Goal: Transaction & Acquisition: Purchase product/service

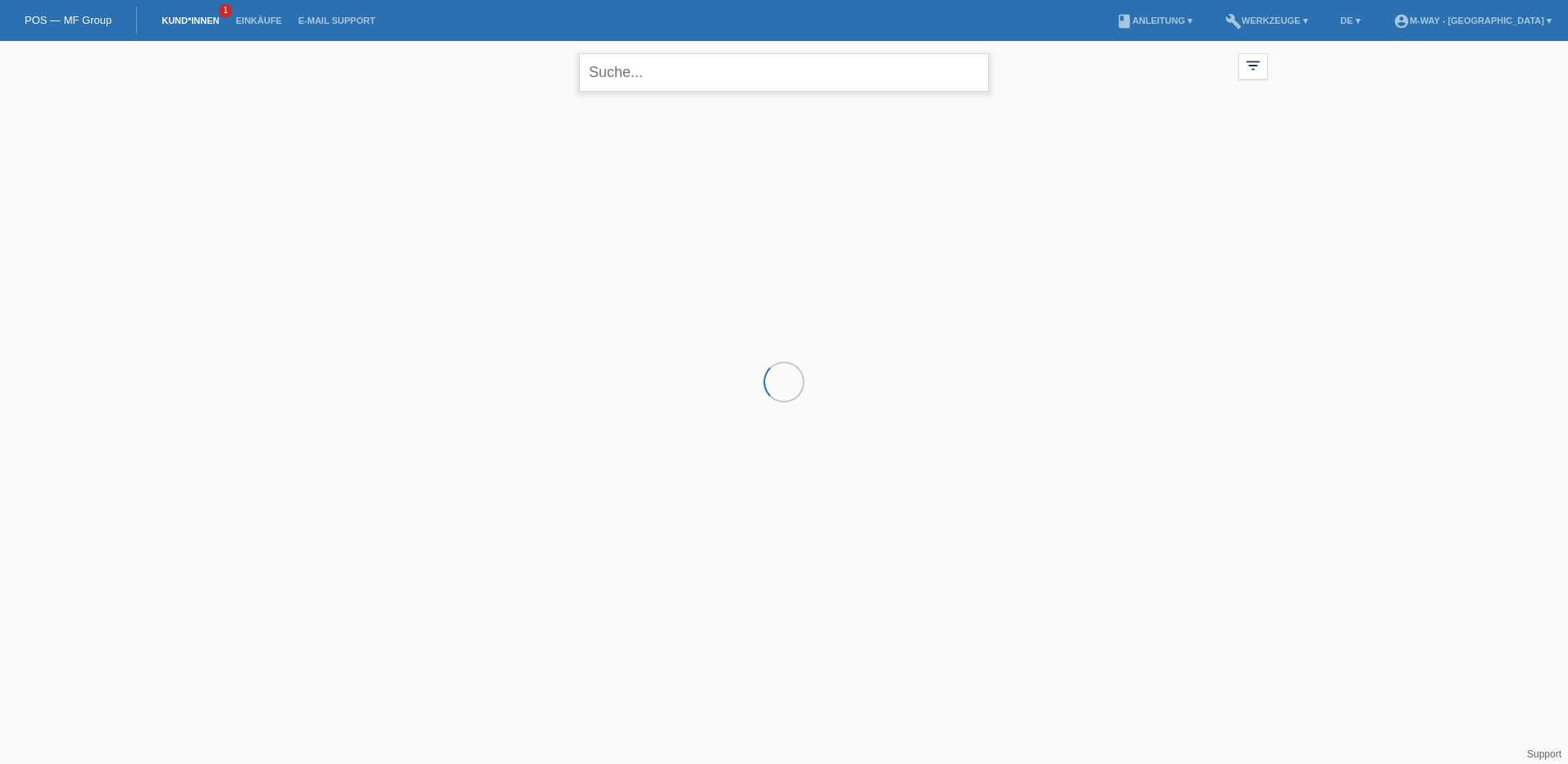
click at [726, 71] on input "text" at bounding box center [784, 72] width 410 height 38
type input "burga"
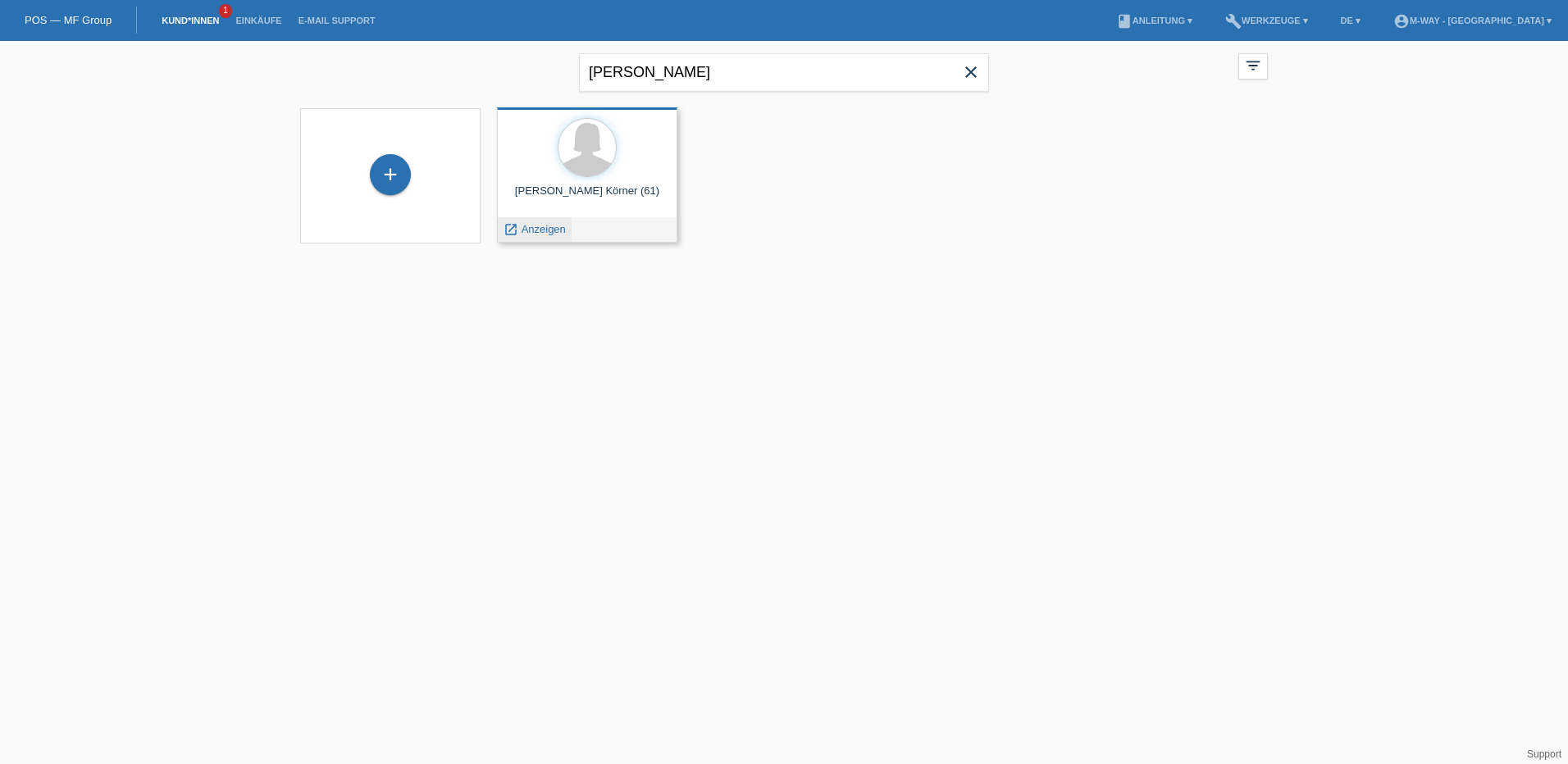
click at [546, 229] on span "Anzeigen" at bounding box center [543, 229] width 44 height 12
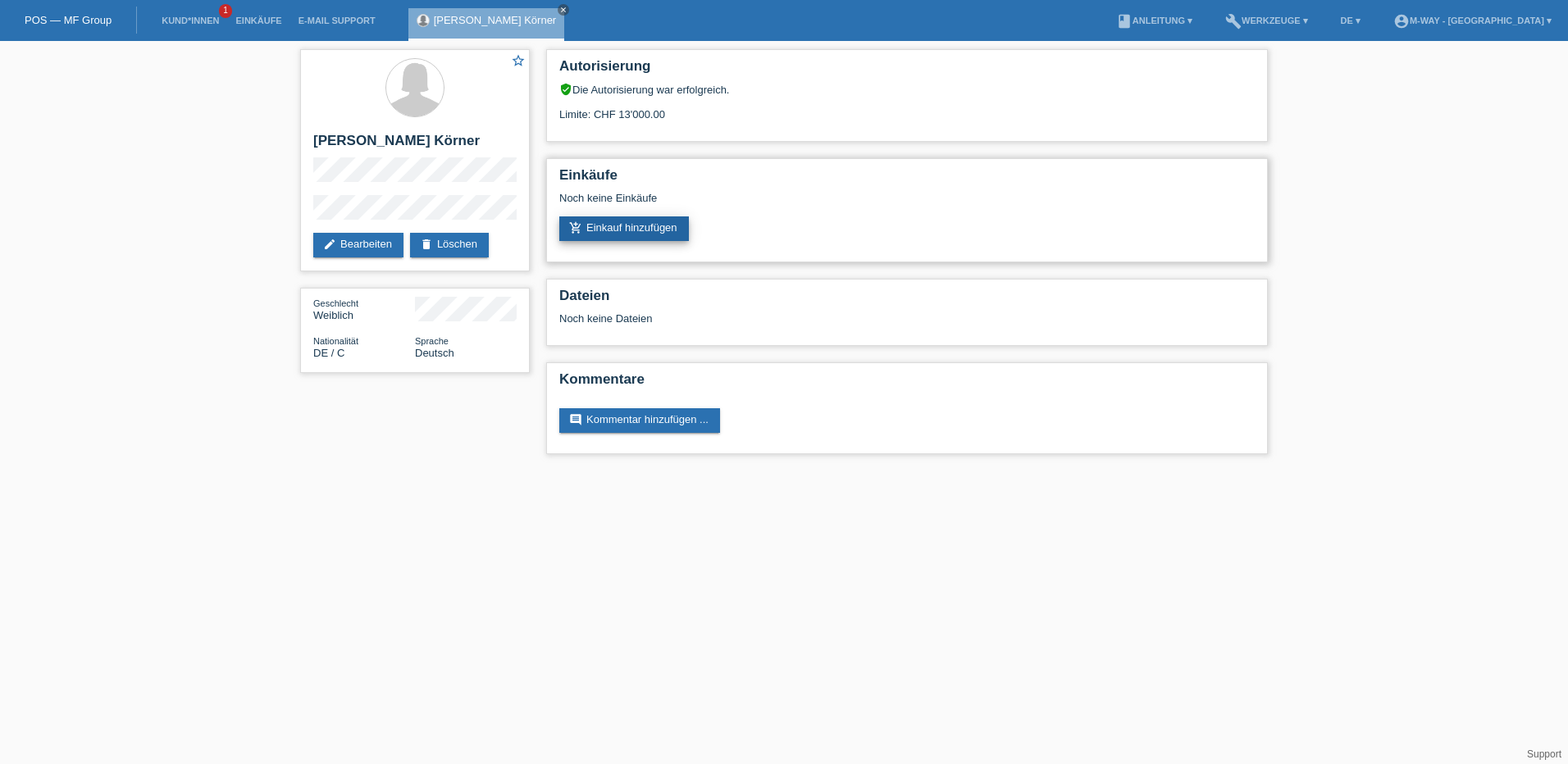
click at [646, 229] on link "add_shopping_cart Einkauf hinzufügen" at bounding box center [624, 229] width 130 height 24
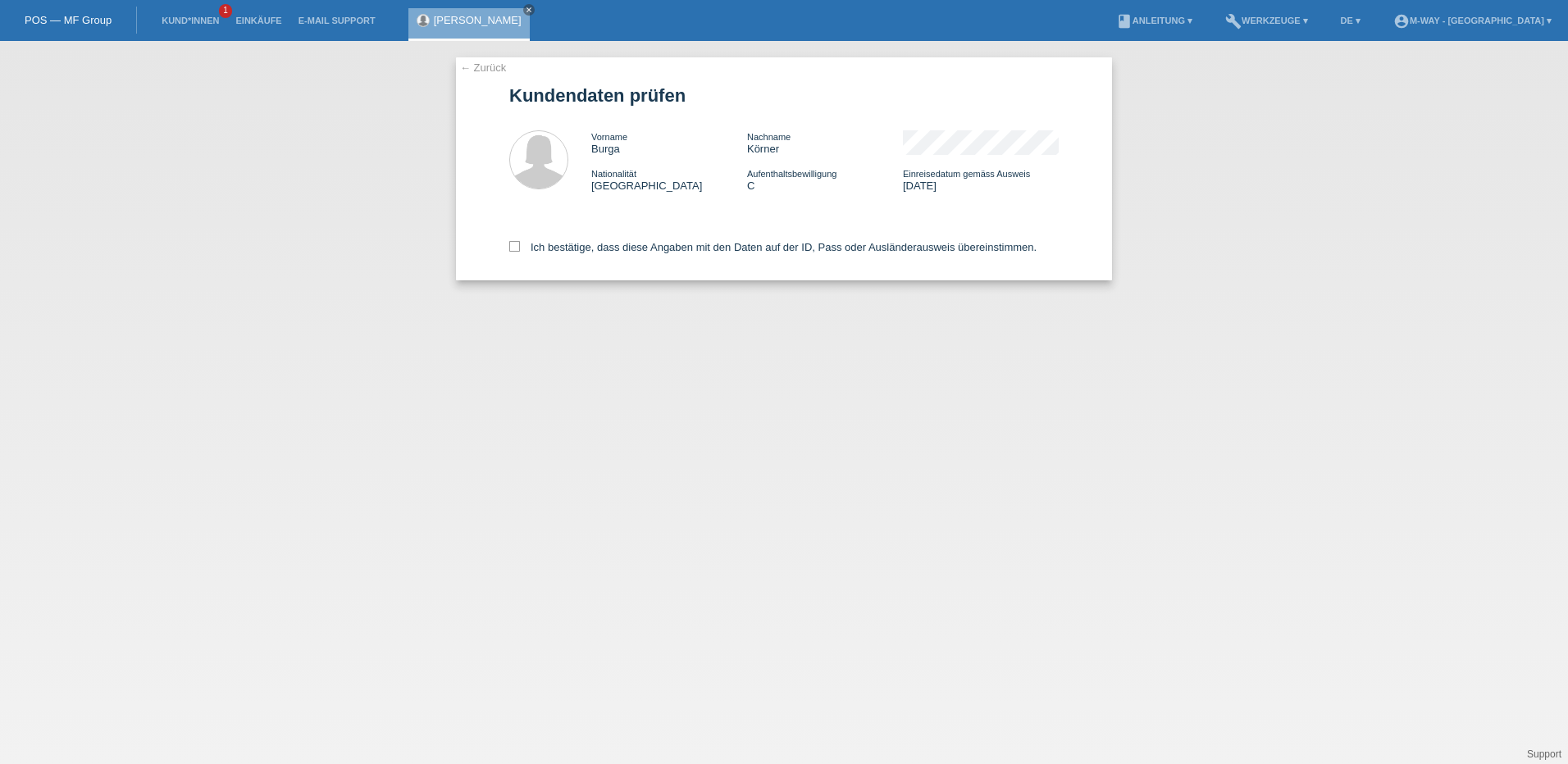
click at [508, 245] on div "← Zurück Kundendaten prüfen Vorname Burga Nachname Körner Nationalität Deutschl…" at bounding box center [784, 169] width 656 height 223
click at [510, 246] on icon at bounding box center [515, 246] width 10 height 10
click at [510, 246] on input "Ich bestätige, dass diese Angaben mit den Daten auf der ID, Pass oder Ausländer…" at bounding box center [515, 246] width 10 height 10
checkbox input "true"
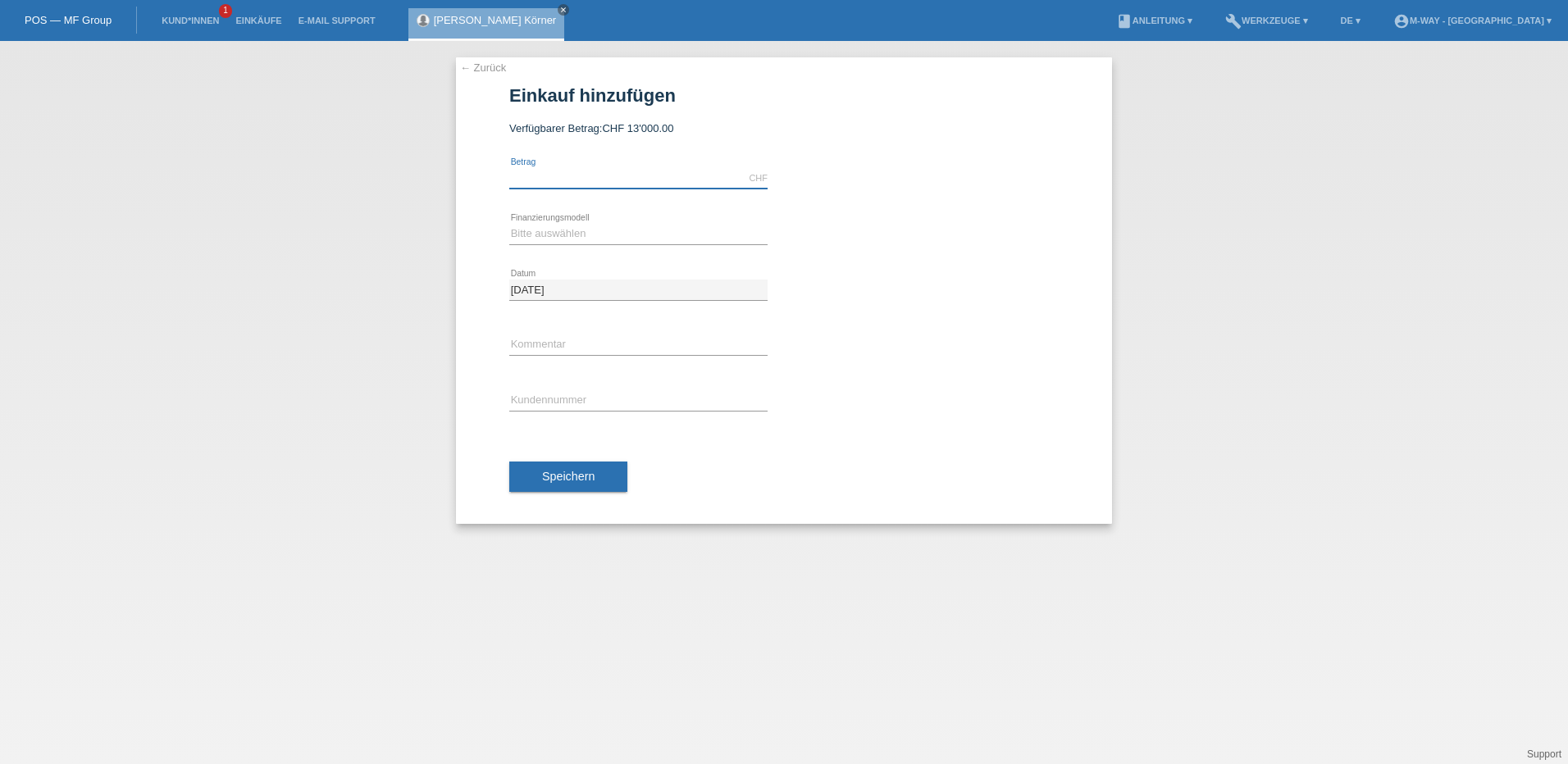
click at [604, 168] on input "text" at bounding box center [638, 179] width 258 height 21
click at [695, 166] on div "CHF error Betrag" at bounding box center [638, 179] width 258 height 56
click at [692, 173] on input "text" at bounding box center [638, 179] width 258 height 21
click at [652, 174] on input "text" at bounding box center [638, 179] width 258 height 21
click at [705, 169] on input "text" at bounding box center [638, 179] width 258 height 21
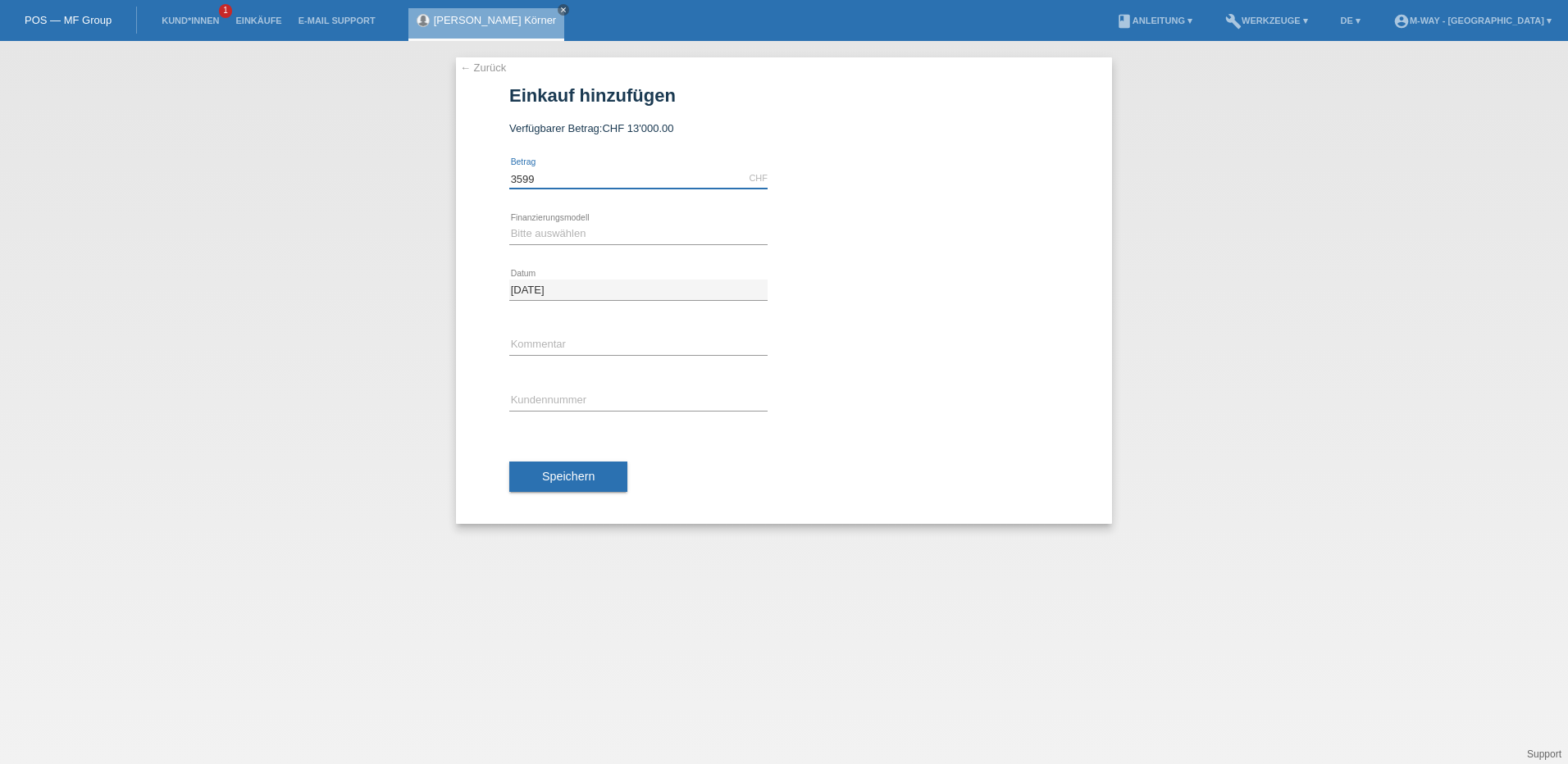
click at [706, 176] on input "3599" at bounding box center [638, 179] width 258 height 21
type input "3599.00"
click at [890, 249] on div "Bitte auswählen Fixe Raten Kauf auf Rechnung mit Teilzahlungsoption error Finan…" at bounding box center [784, 235] width 549 height 56
click at [686, 219] on div "Bitte auswählen Fixe Raten Kauf auf Rechnung mit Teilzahlungsoption error Finan…" at bounding box center [638, 235] width 258 height 56
click at [687, 221] on div "Bitte auswählen Fixe Raten Kauf auf Rechnung mit Teilzahlungsoption error Finan…" at bounding box center [638, 235] width 258 height 56
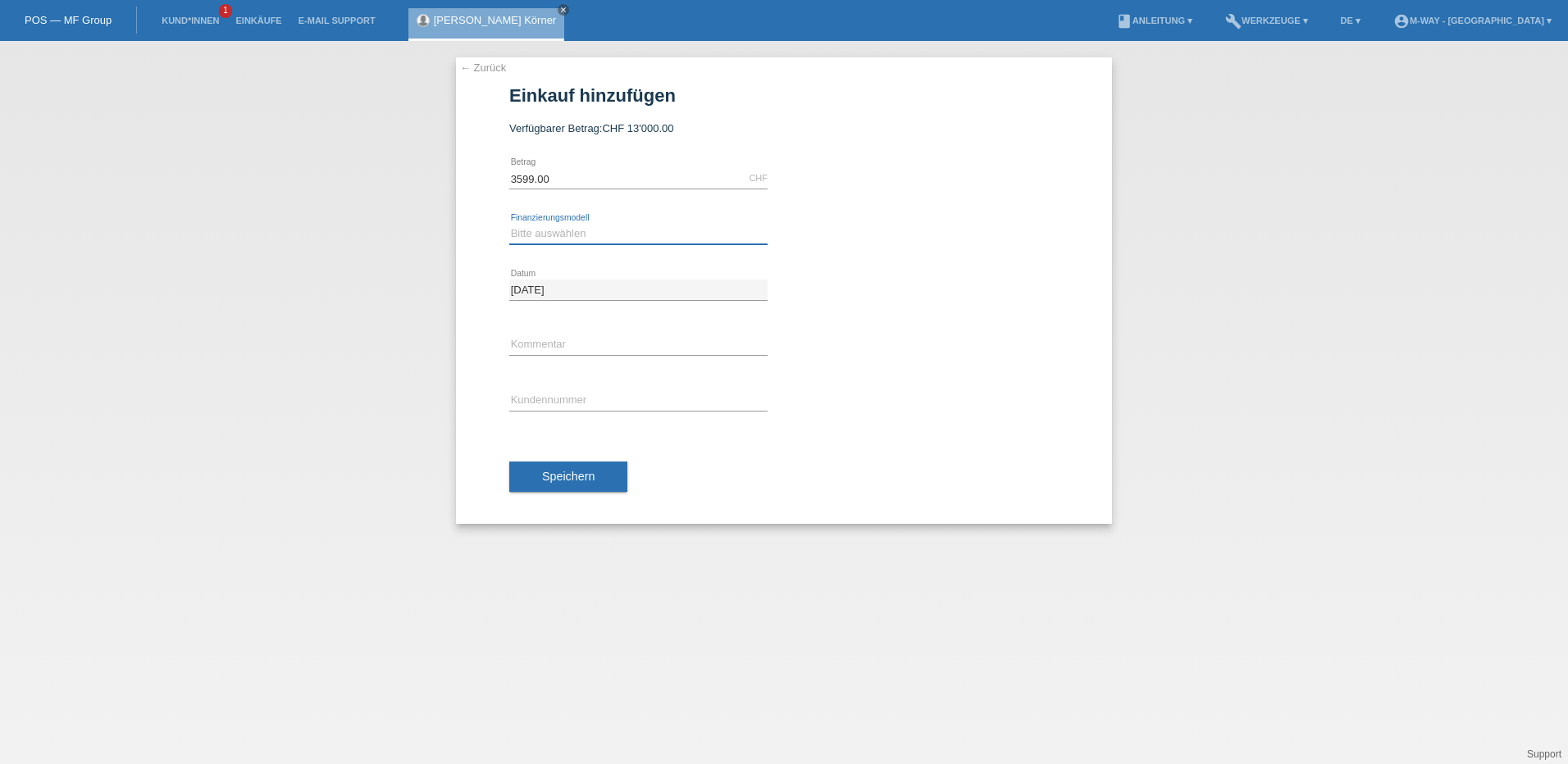
click at [679, 233] on select "Bitte auswählen Fixe Raten Kauf auf Rechnung mit Teilzahlungsoption" at bounding box center [638, 234] width 258 height 20
select select "77"
click at [509, 224] on select "Bitte auswählen Fixe Raten Kauf auf Rechnung mit Teilzahlungsoption" at bounding box center [638, 234] width 258 height 20
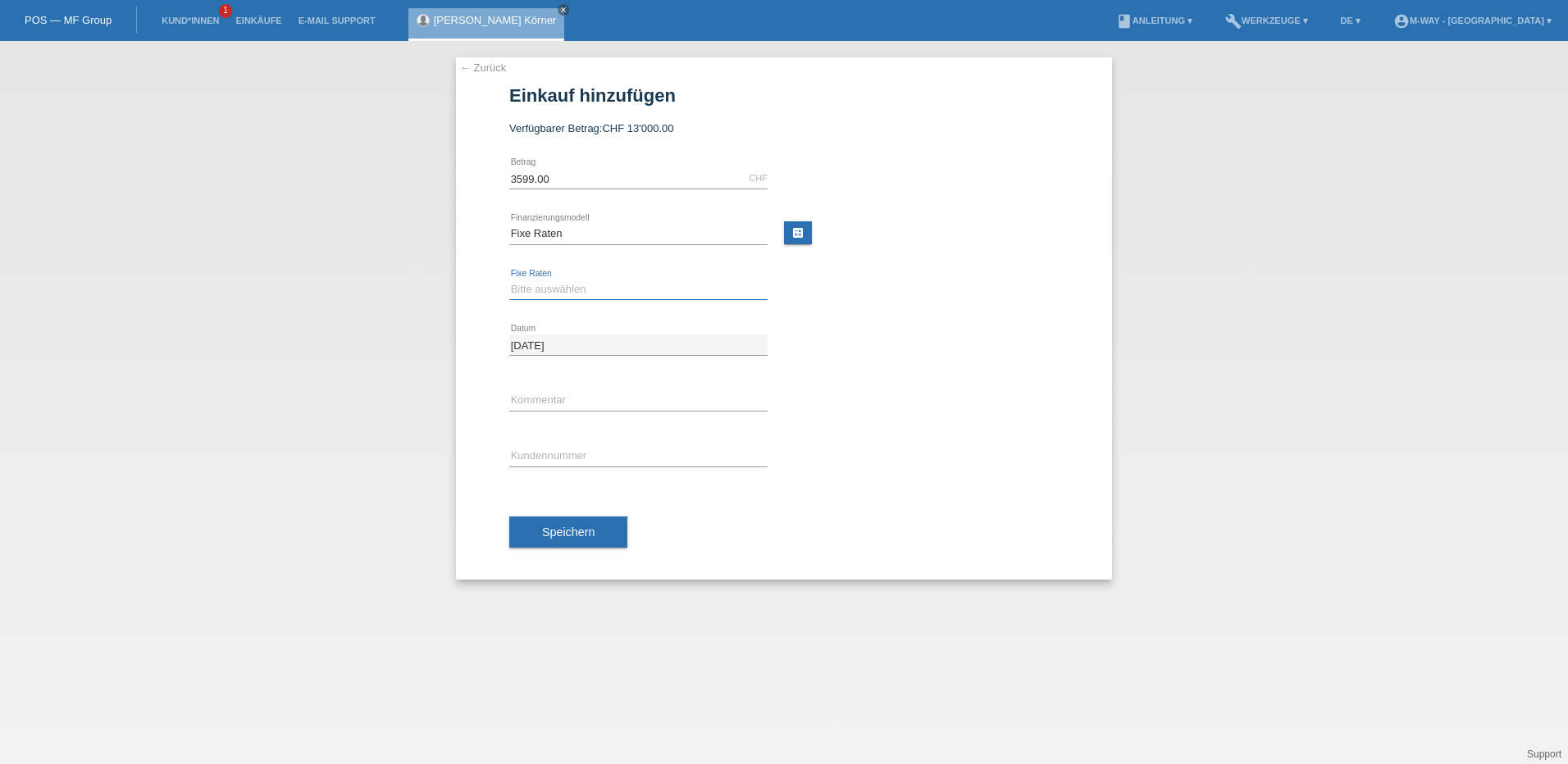
click at [624, 291] on select "Bitte auswählen 4 Raten 5 Raten 6 Raten 7 Raten 8 Raten 9 Raten 10 Raten 11 Rat…" at bounding box center [638, 290] width 258 height 20
select select "202"
click at [509, 280] on select "Bitte auswählen 4 Raten 5 Raten 6 Raten 7 Raten 8 Raten 9 Raten 10 Raten 11 Rat…" at bounding box center [638, 290] width 258 height 20
click at [641, 452] on input "text" at bounding box center [638, 457] width 258 height 21
type input "K301032"
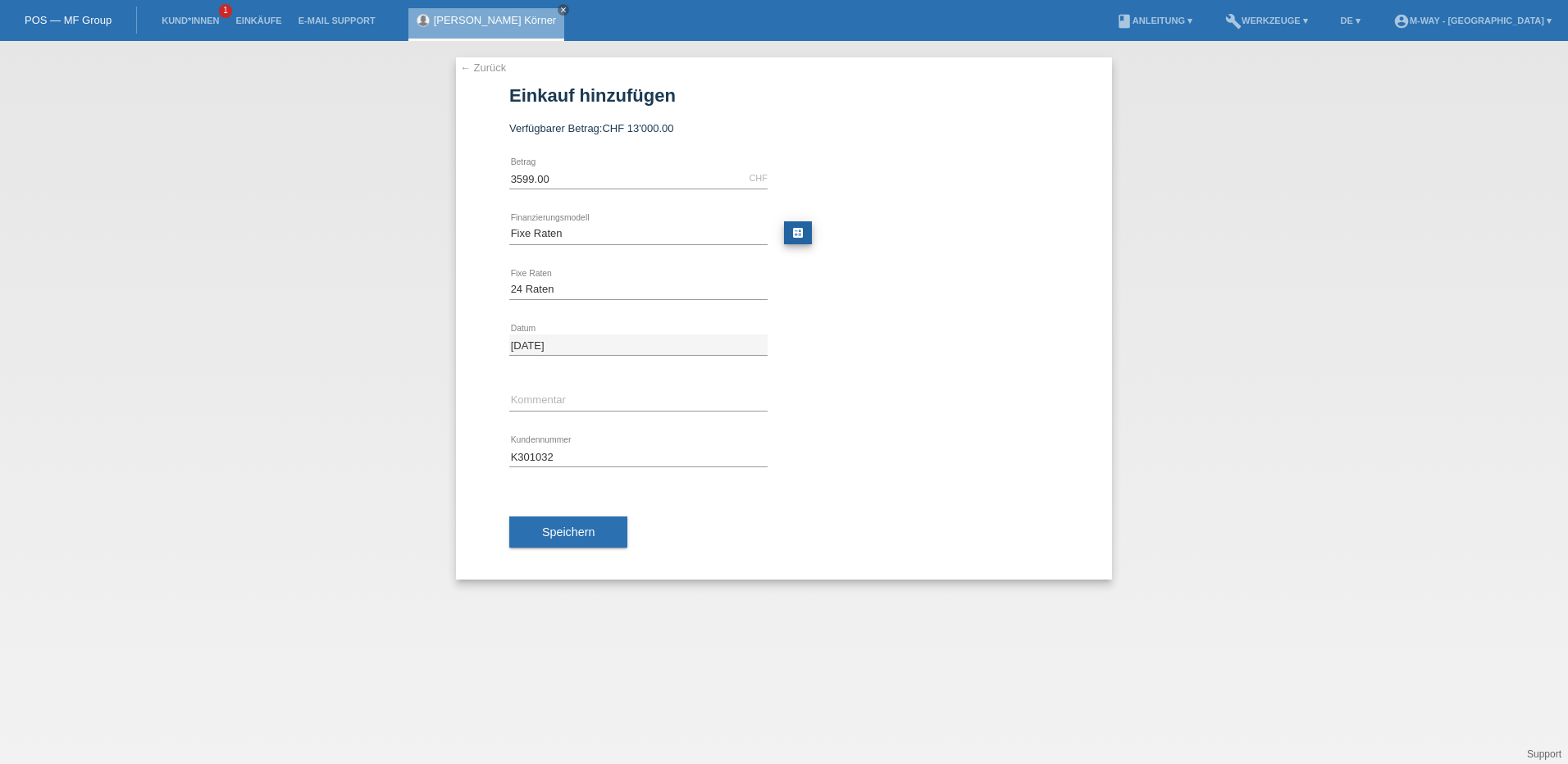
click at [787, 235] on link "calculate" at bounding box center [798, 233] width 28 height 23
type input "3599.00"
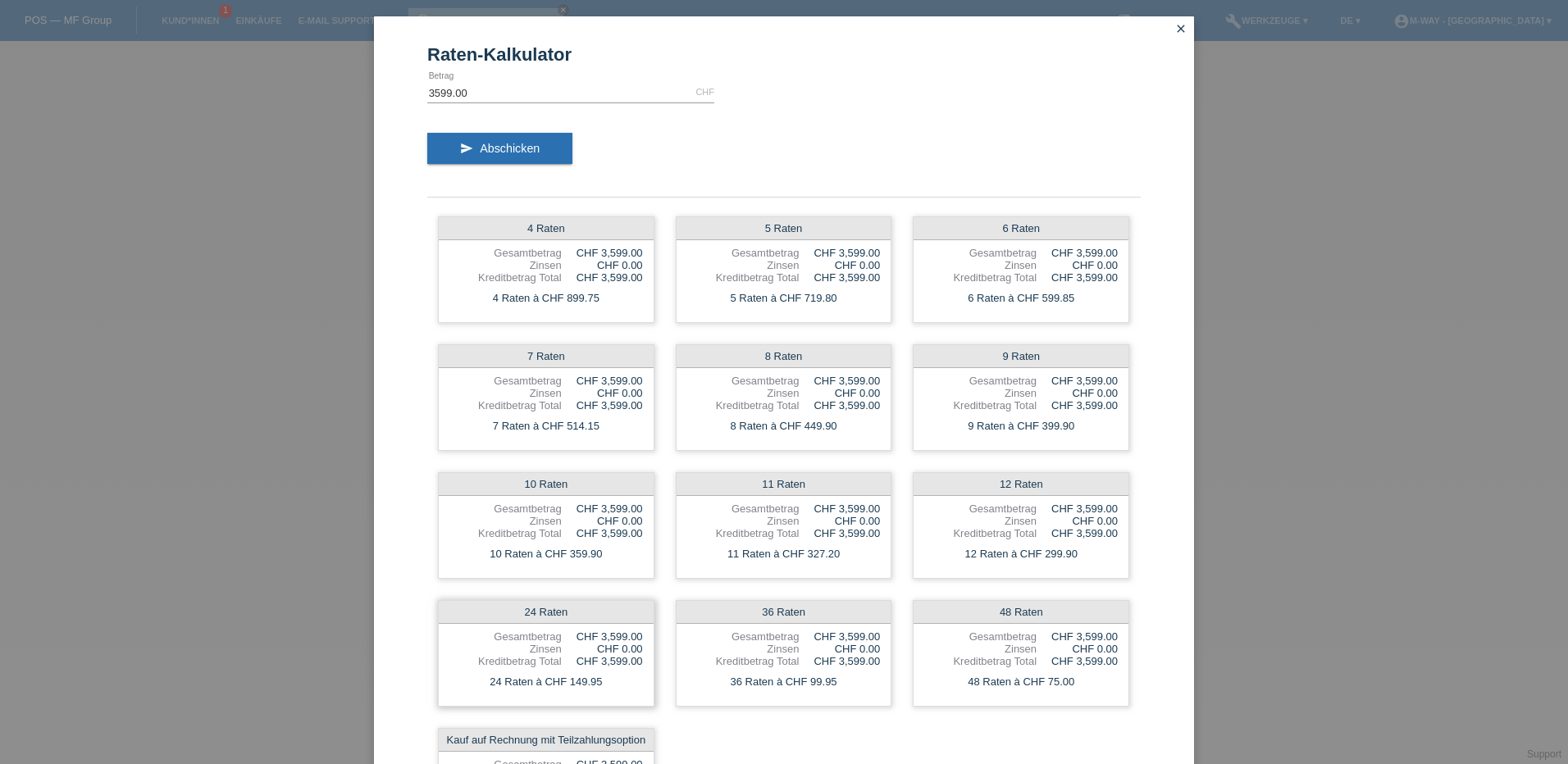
drag, startPoint x: 606, startPoint y: 682, endPoint x: 564, endPoint y: 685, distance: 42.1
click at [564, 685] on div "24 Raten à CHF 149.95" at bounding box center [546, 682] width 215 height 21
click at [1176, 21] on link "close" at bounding box center [1181, 31] width 21 height 19
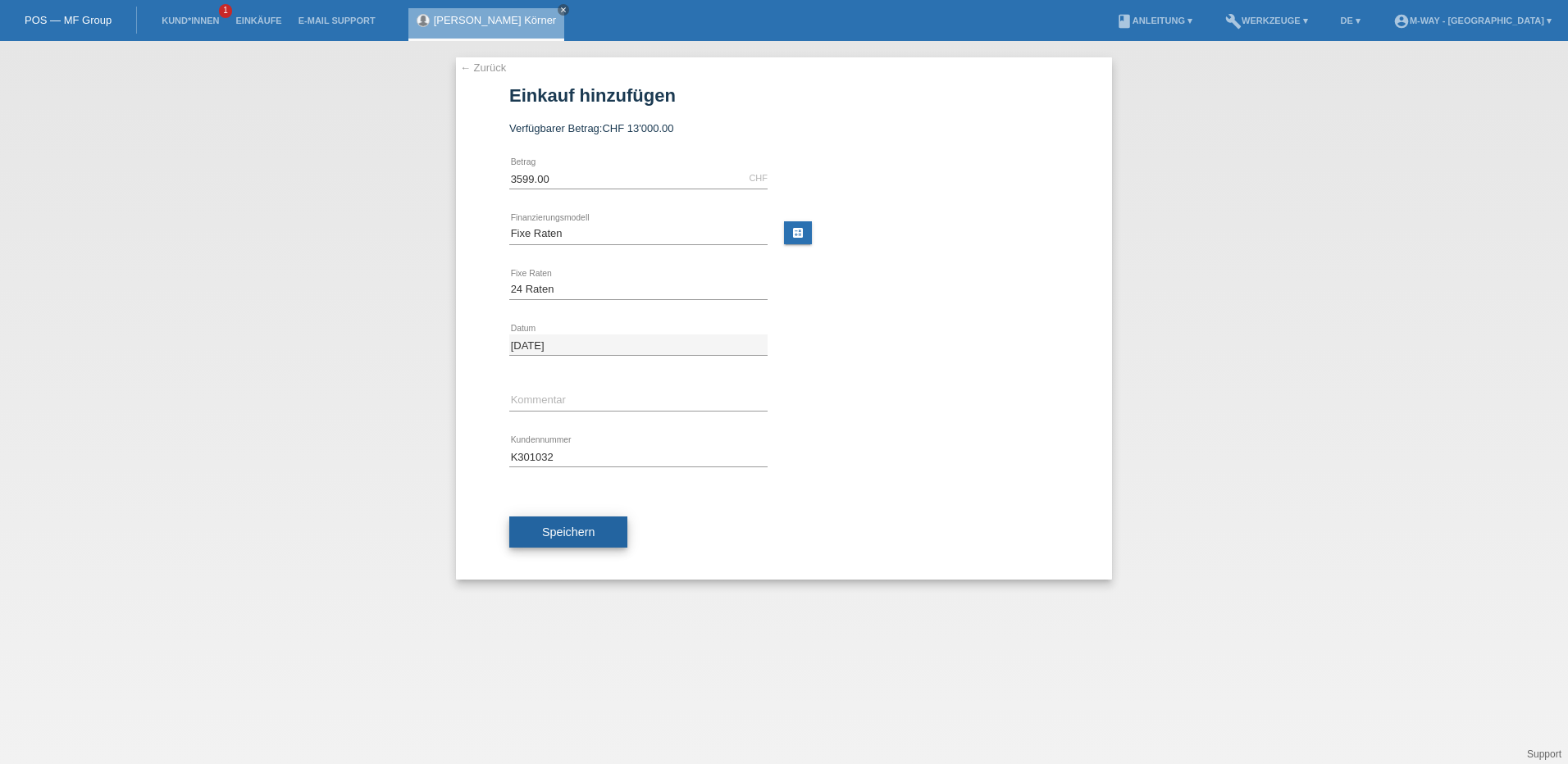
click at [591, 535] on span "Speichern" at bounding box center [569, 532] width 52 height 13
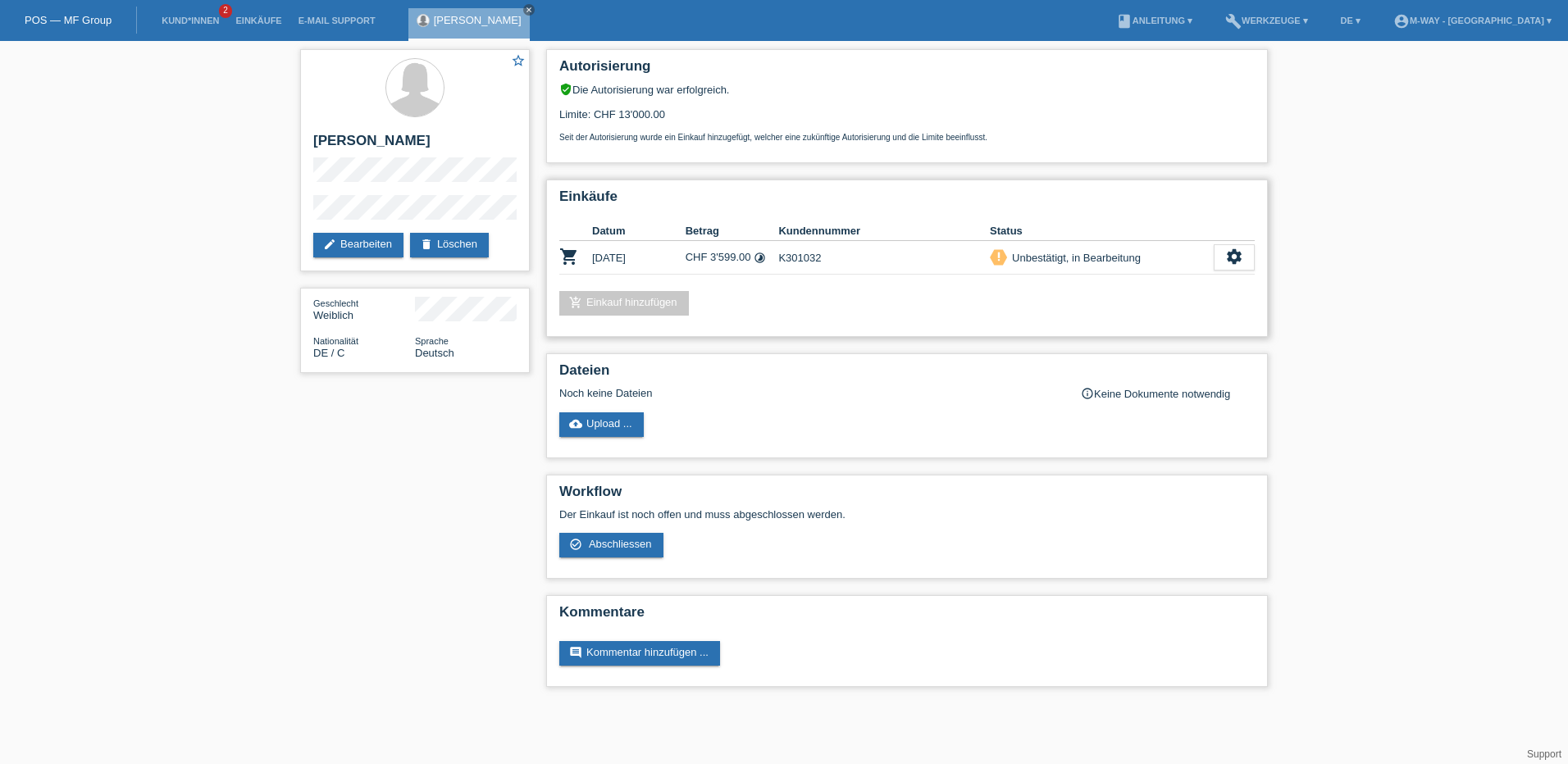
click at [1256, 258] on div "Einkäufe Datum Betrag Kundennummer Status shopping_cart [DATE] CHF 3'599.00 tim…" at bounding box center [906, 258] width 721 height 158
click at [1244, 261] on div "settings" at bounding box center [1234, 257] width 41 height 26
click at [1146, 330] on div "check_circle_outline Abschliessen" at bounding box center [1176, 333] width 264 height 24
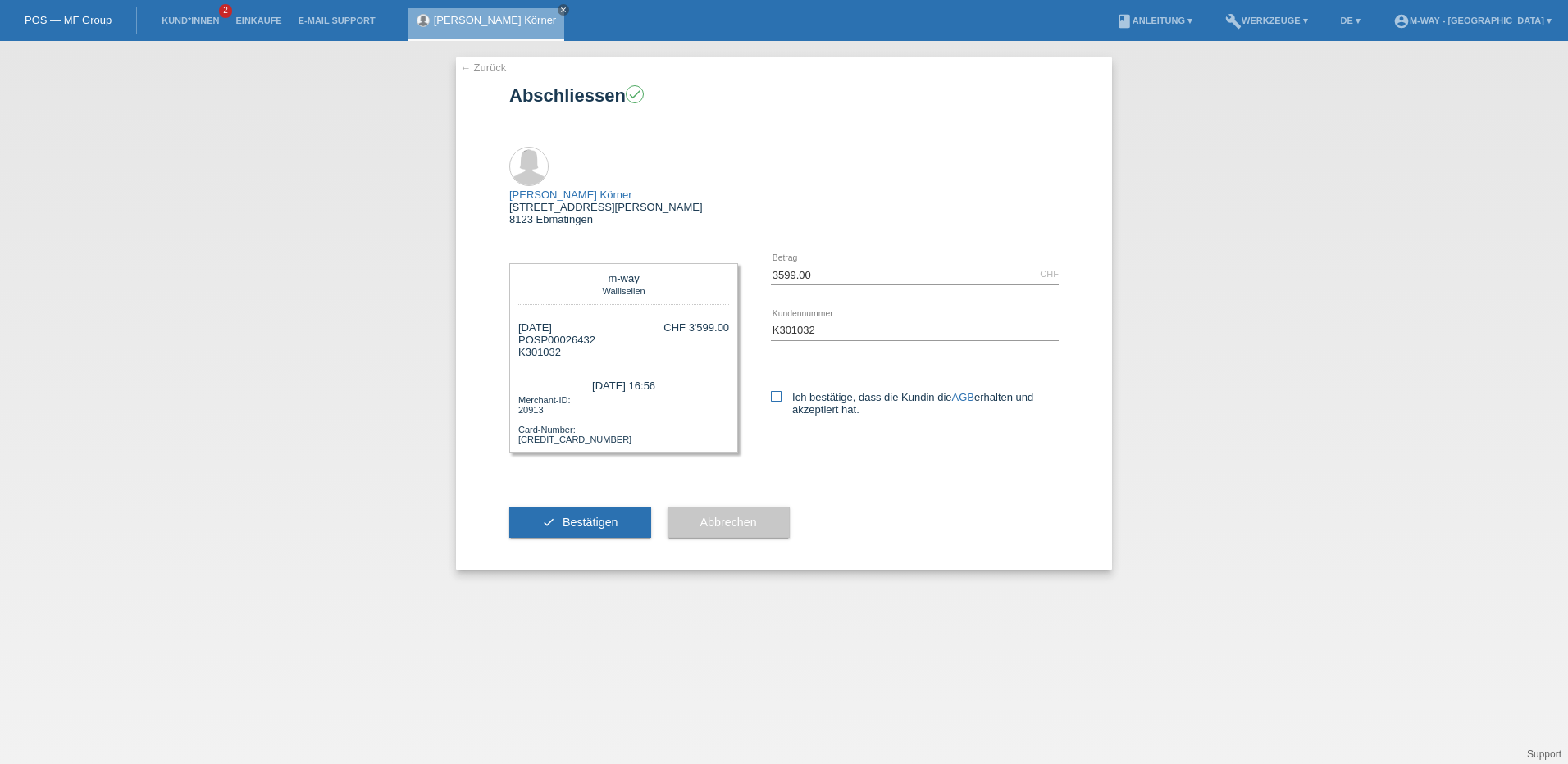
click at [778, 392] on icon at bounding box center [776, 397] width 10 height 10
click at [778, 392] on input "Ich bestätige, dass die Kundin die AGB erhalten und akzeptiert hat." at bounding box center [776, 397] width 10 height 10
checkbox input "true"
click at [564, 507] on button "check Bestätigen" at bounding box center [580, 522] width 142 height 31
